Goal: Navigation & Orientation: Find specific page/section

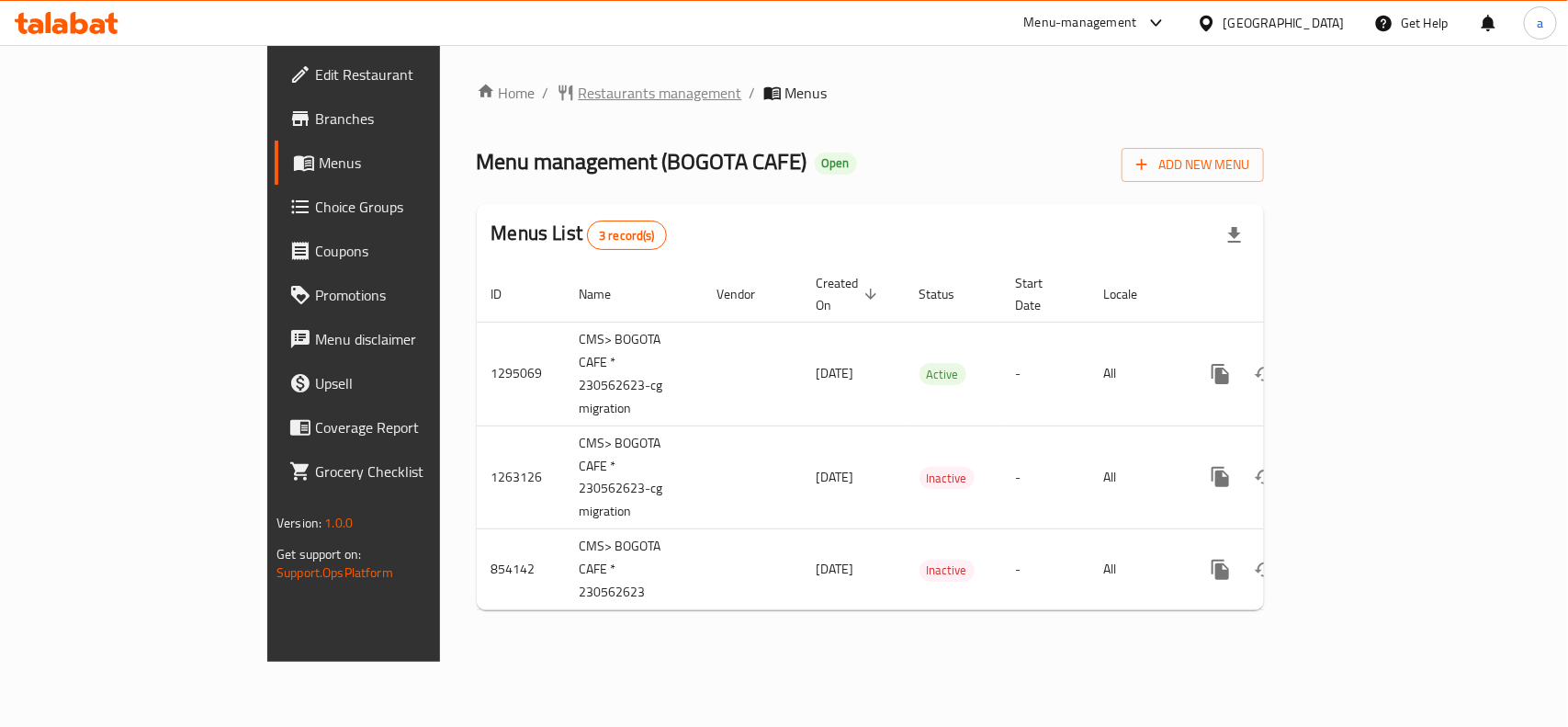
click at [579, 103] on span "Restaurants management" at bounding box center [660, 92] width 164 height 22
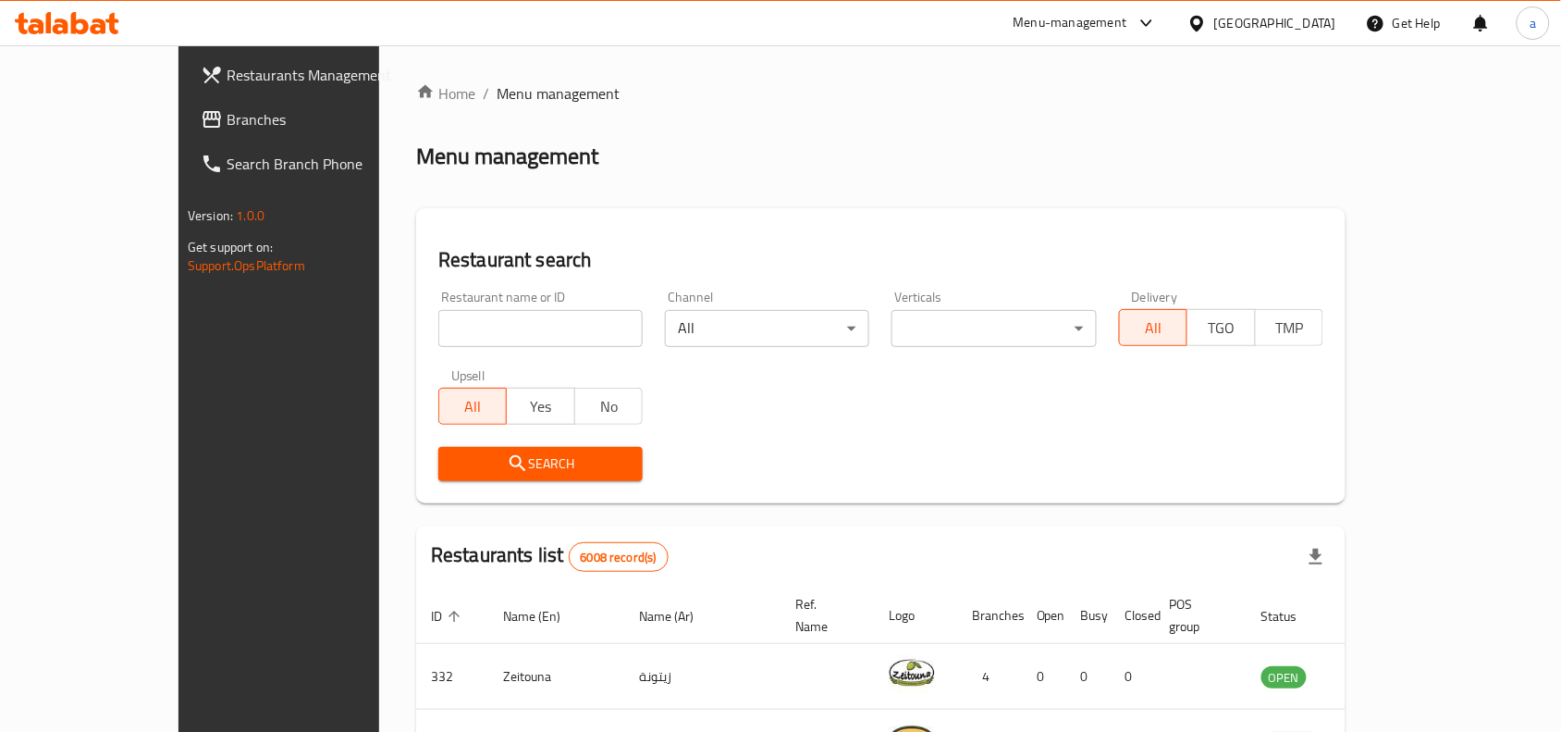
click at [227, 129] on span "Branches" at bounding box center [326, 119] width 198 height 22
